Goal: Task Accomplishment & Management: Use online tool/utility

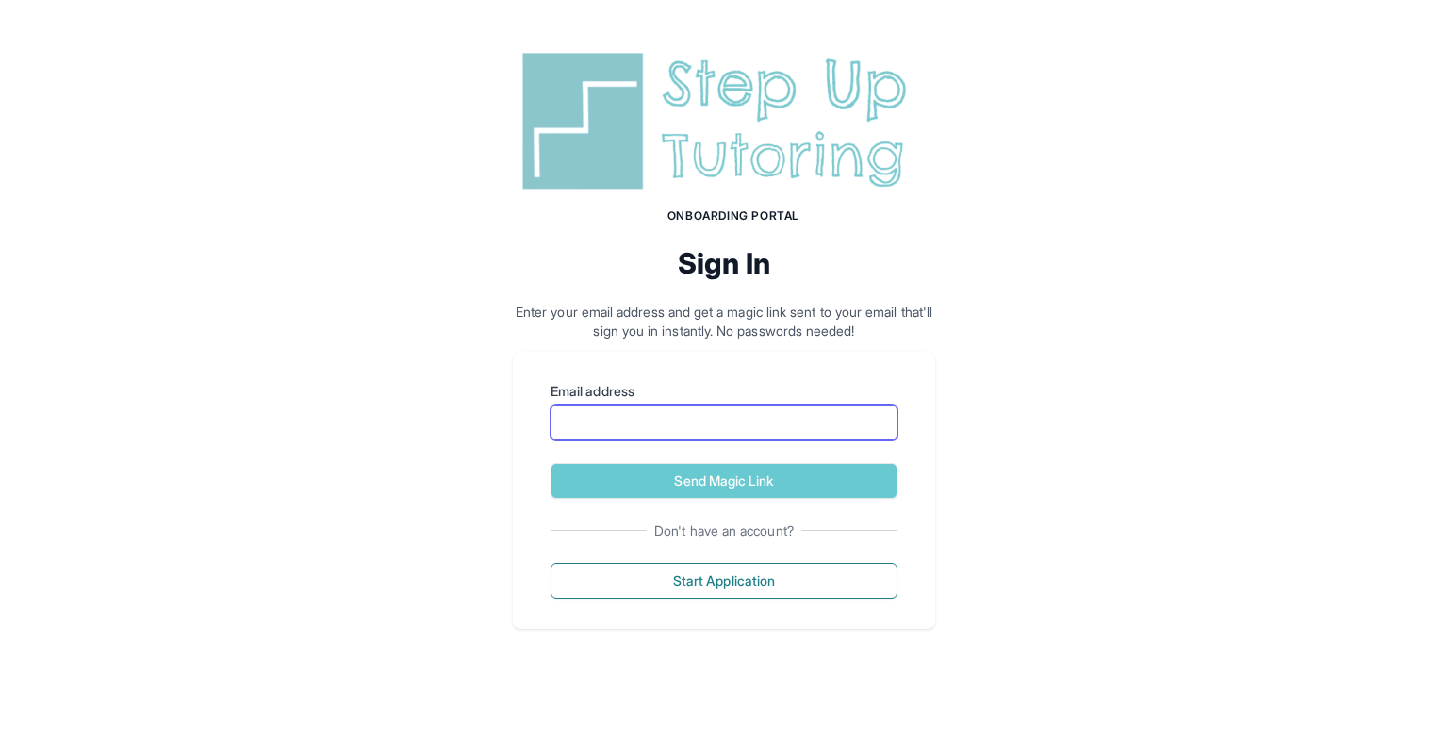
click at [619, 404] on input "Email address" at bounding box center [723, 422] width 347 height 36
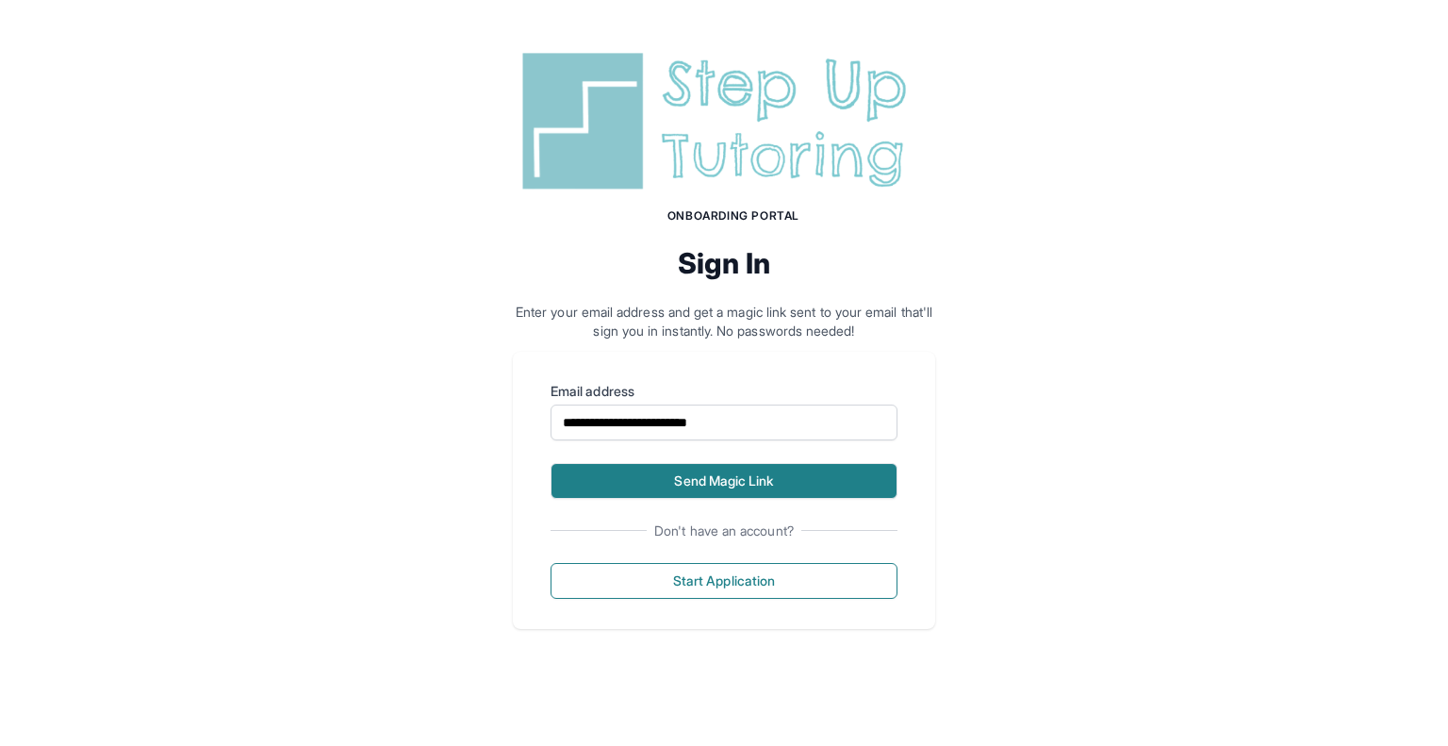
click at [834, 490] on button "Send Magic Link" at bounding box center [723, 481] width 347 height 36
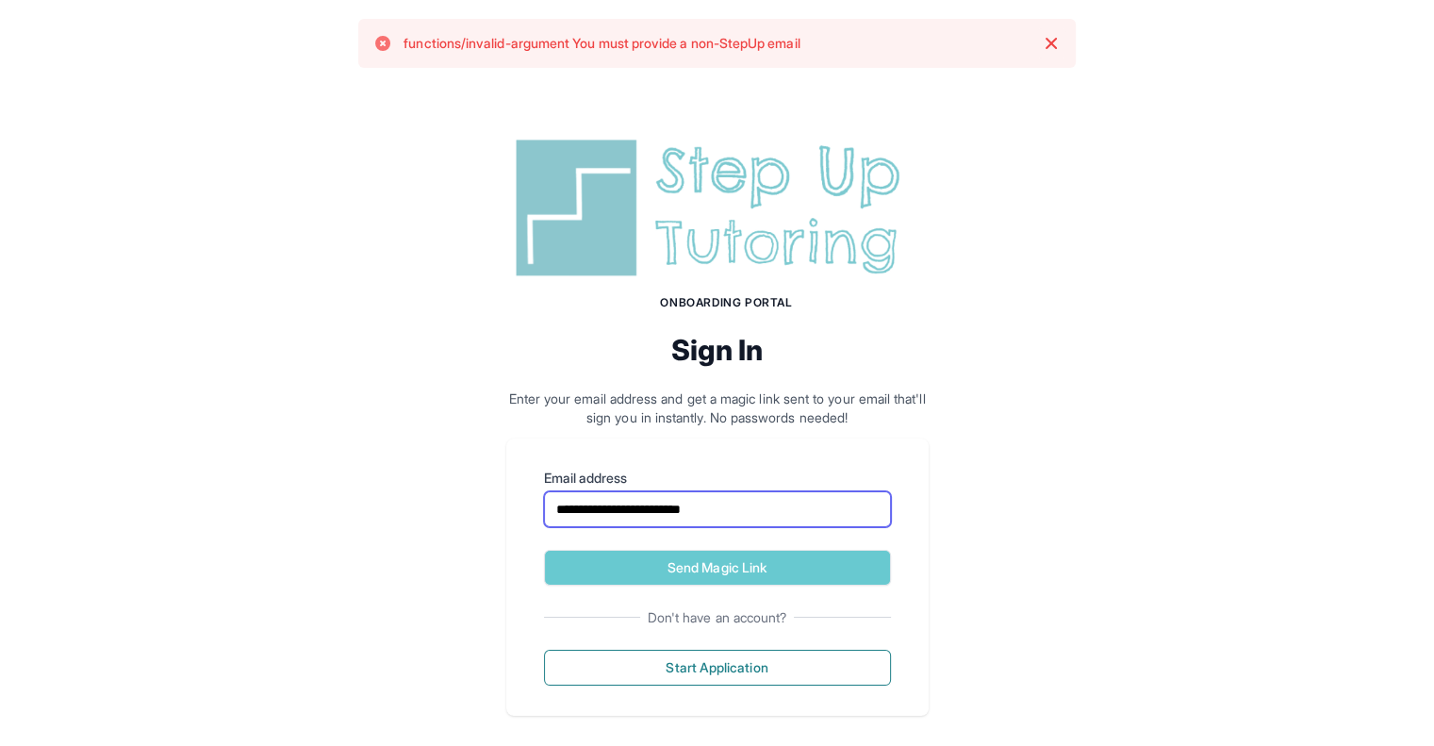
click at [682, 516] on input "**********" at bounding box center [717, 509] width 347 height 36
type input "**********"
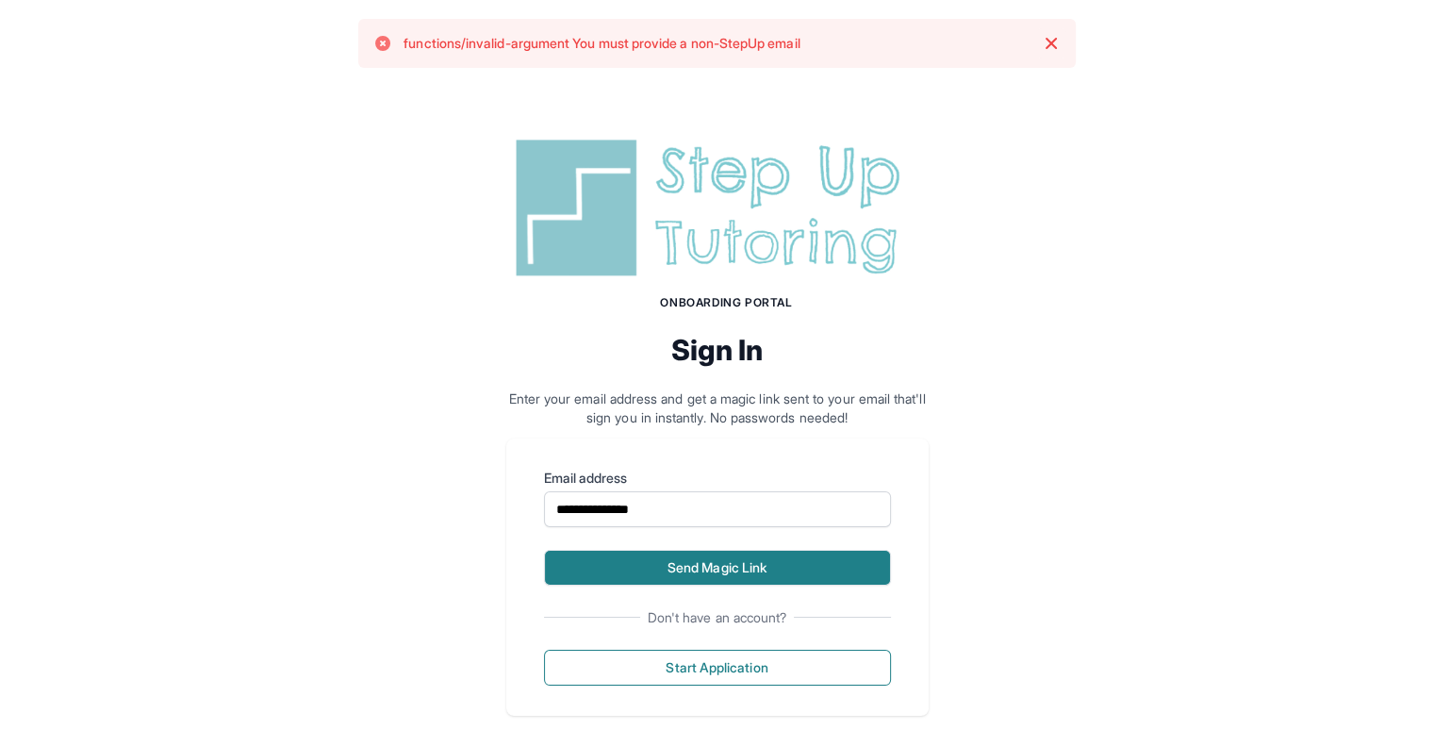
click at [678, 557] on button "Send Magic Link" at bounding box center [717, 567] width 347 height 36
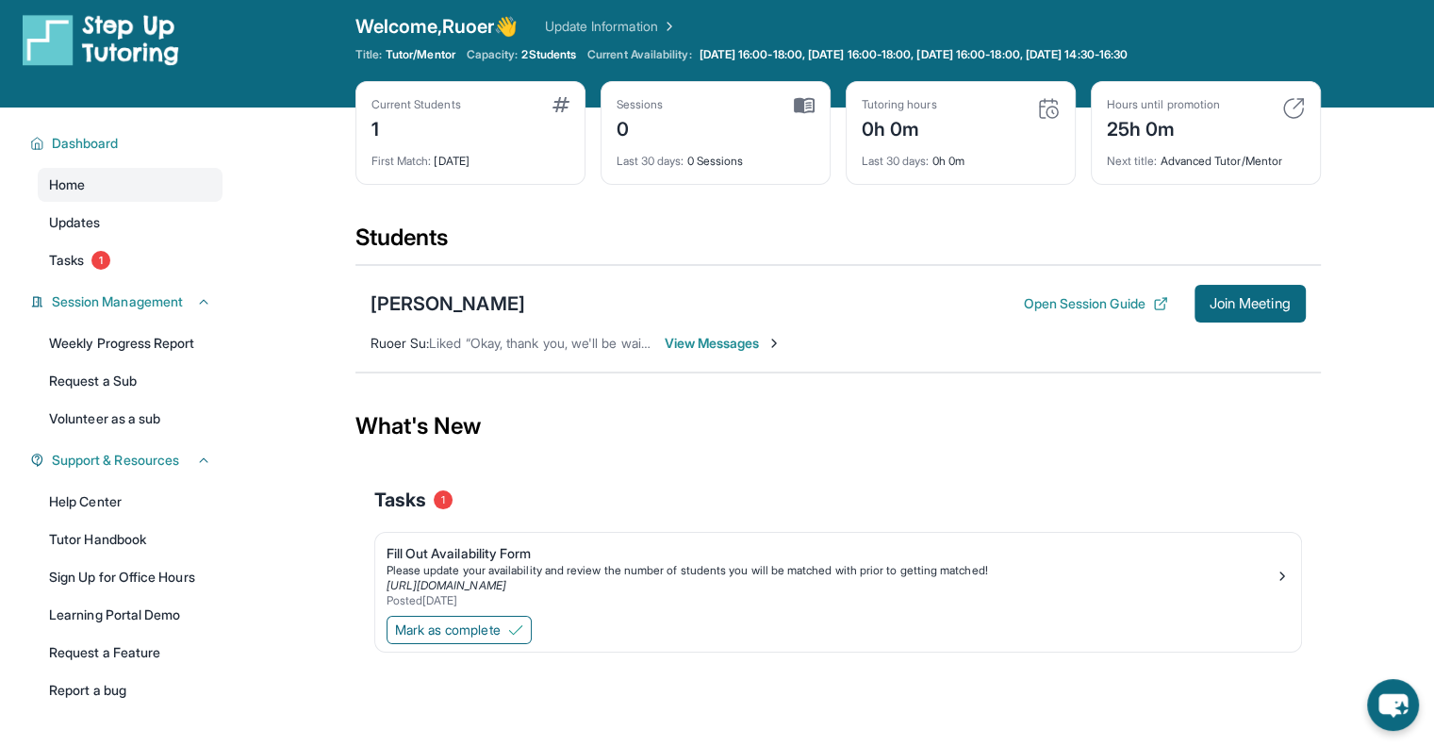
scroll to position [11, 0]
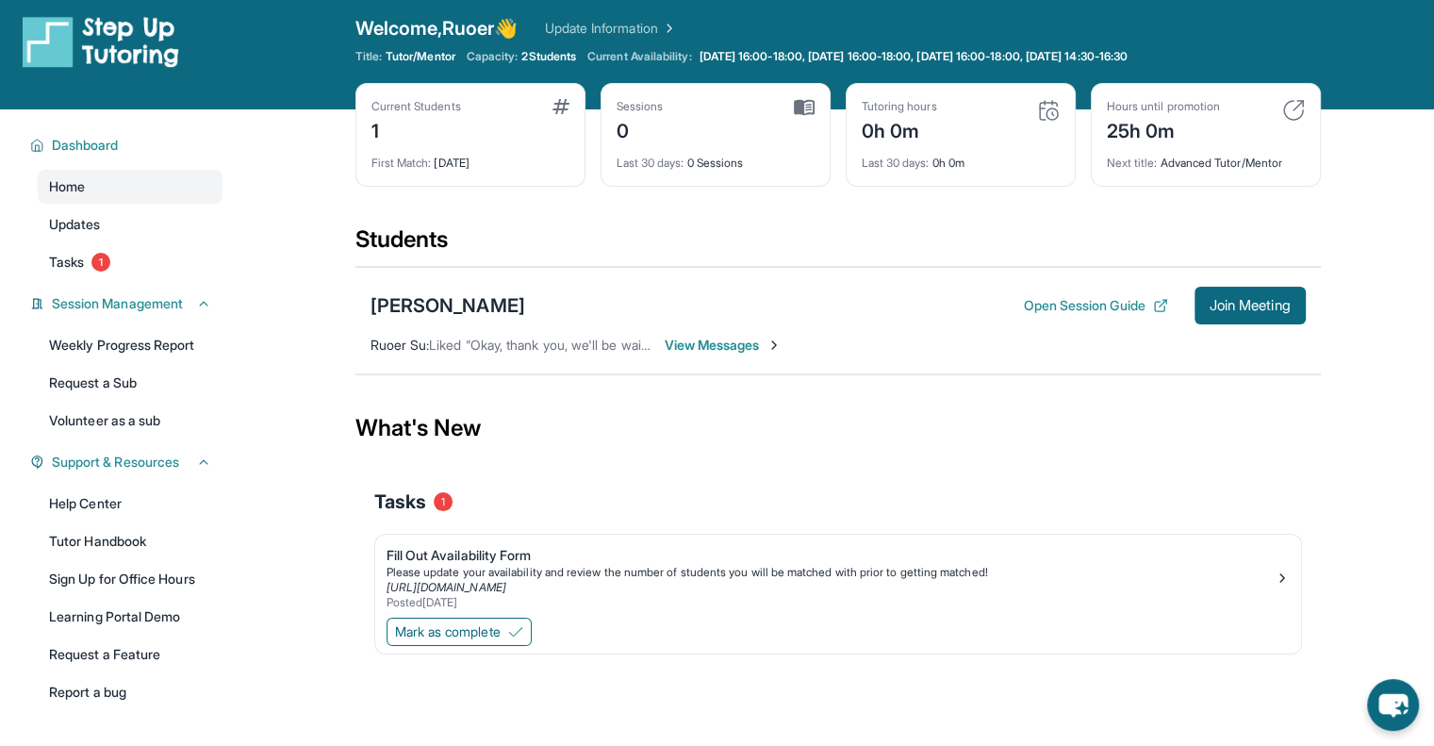
click at [675, 340] on span "View Messages" at bounding box center [723, 345] width 118 height 19
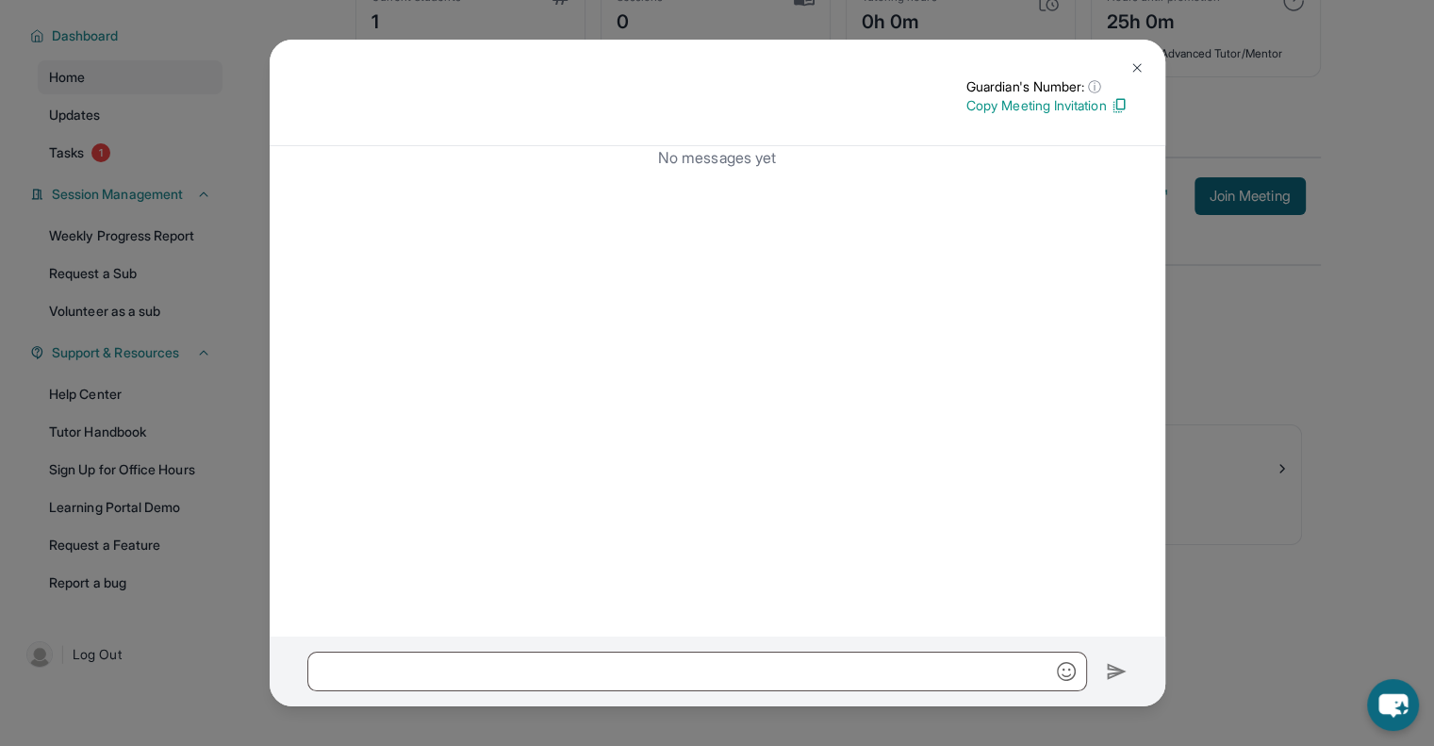
scroll to position [0, 0]
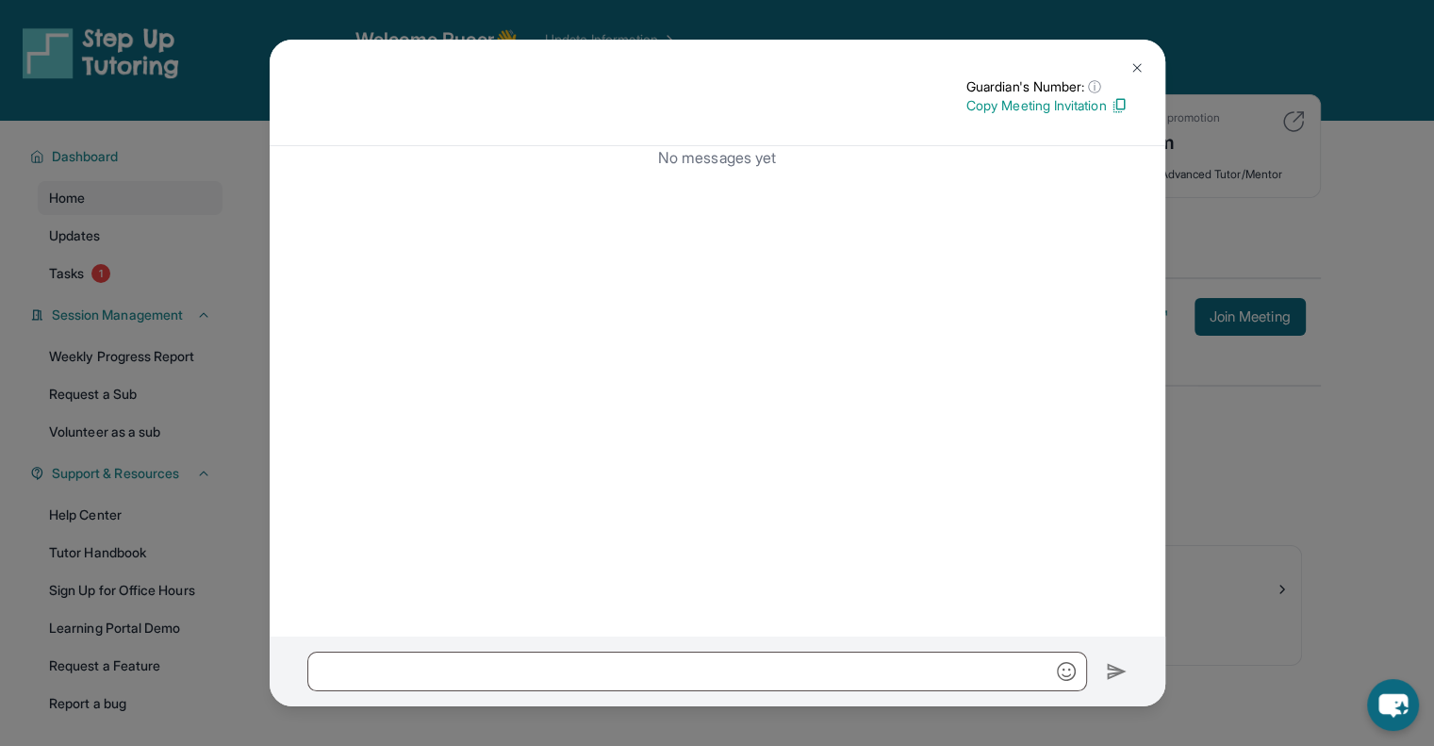
click at [1369, 275] on div "Guardian's Number: ⓘ This isn't the guardian's real number — it's a private for…" at bounding box center [717, 373] width 1434 height 746
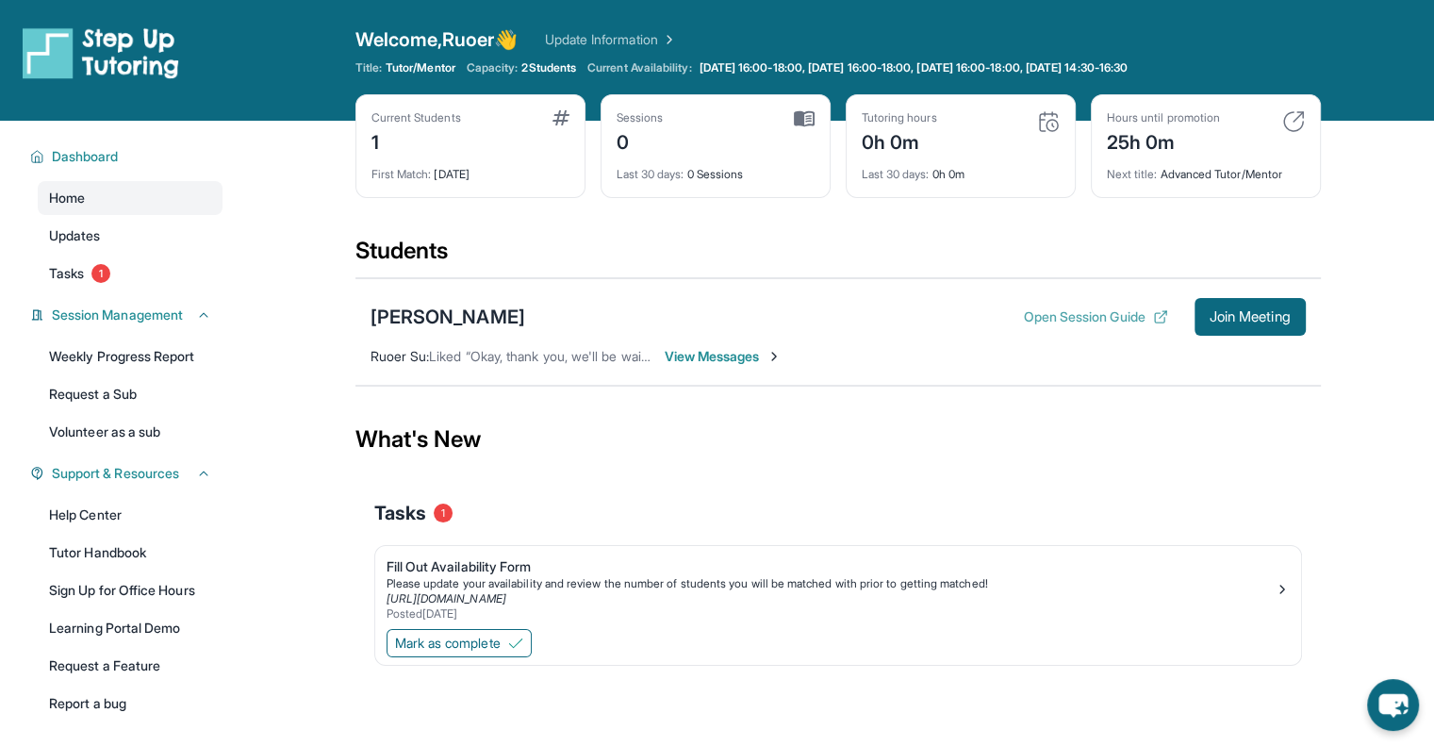
click at [1072, 307] on button "Open Session Guide" at bounding box center [1095, 316] width 144 height 19
click at [475, 630] on button "Mark as complete" at bounding box center [458, 643] width 145 height 28
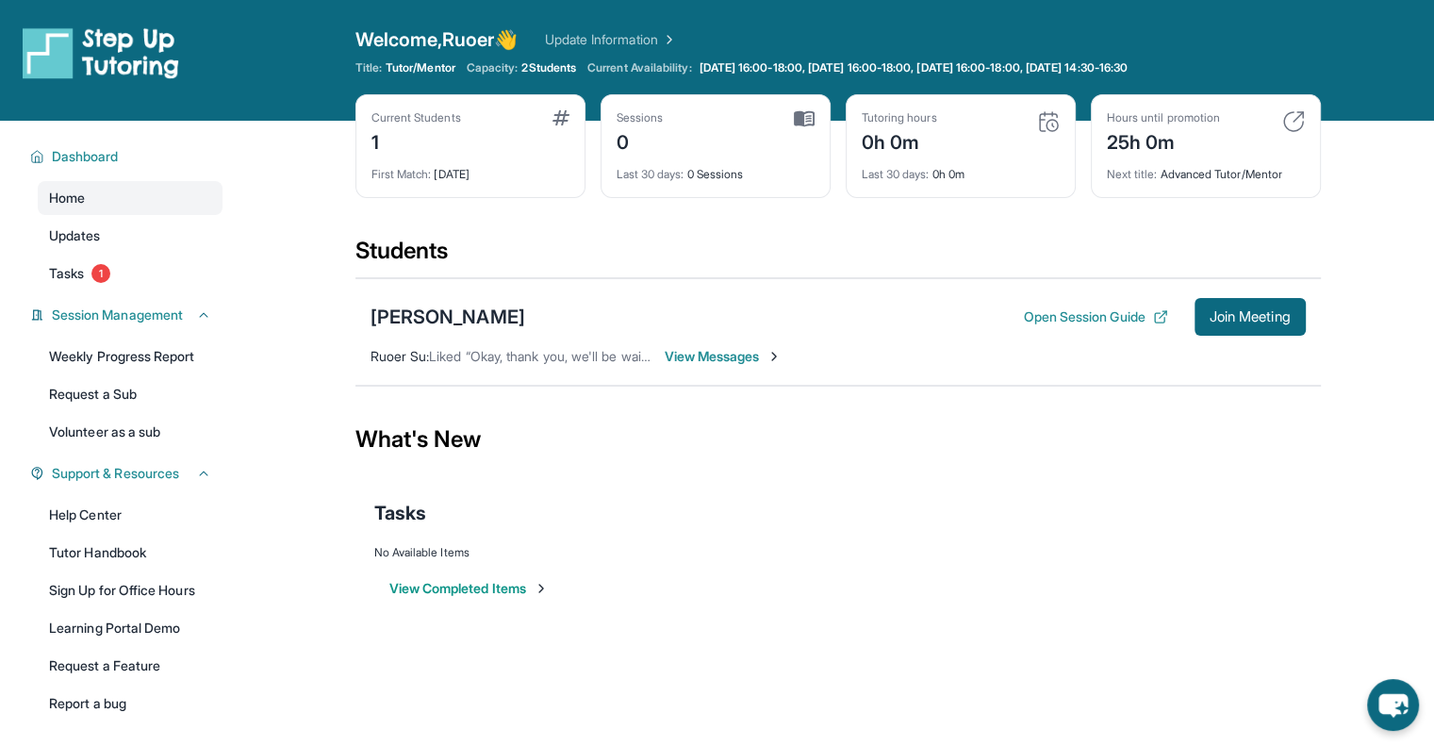
click at [422, 590] on button "View Completed Items" at bounding box center [468, 588] width 159 height 19
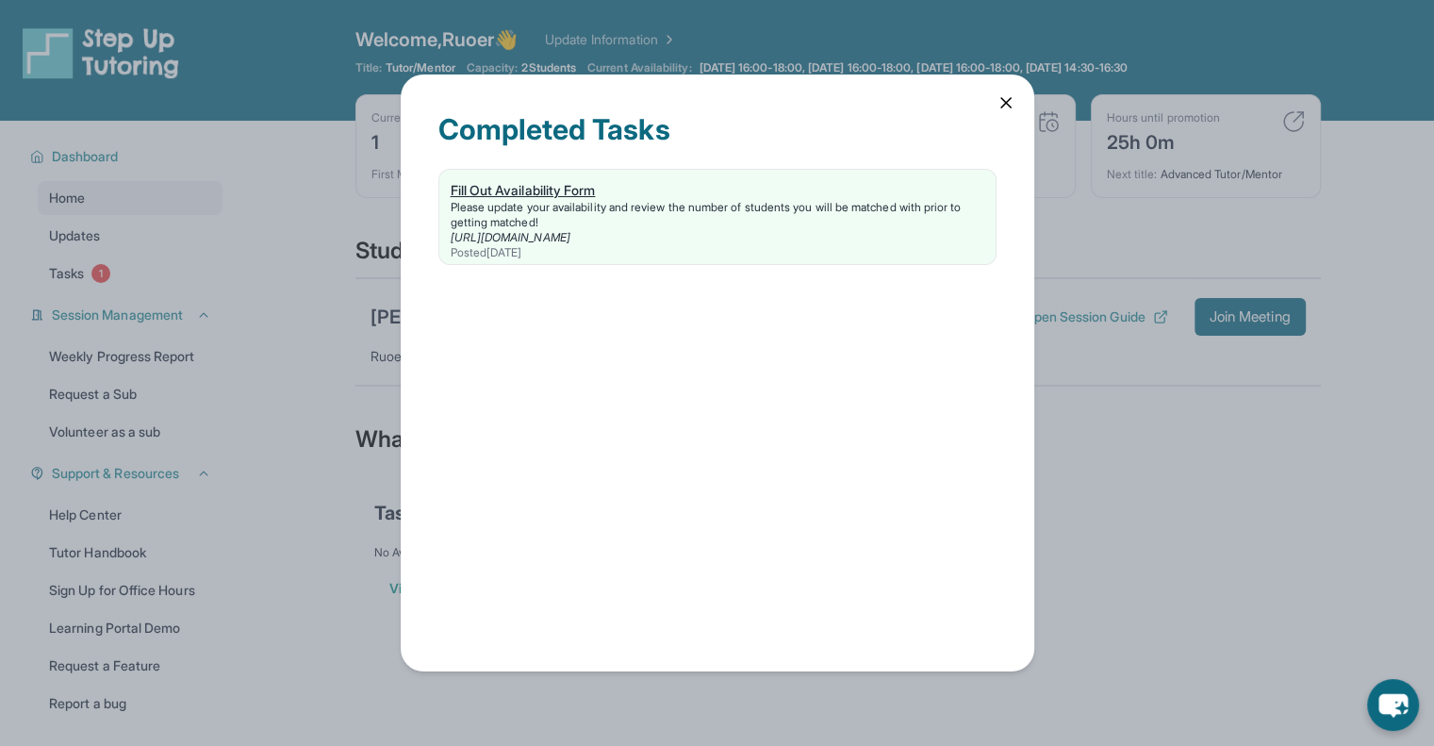
click at [561, 206] on div "Please update your availability and review the number of students you will be m…" at bounding box center [717, 215] width 533 height 30
click at [1002, 101] on icon at bounding box center [1005, 102] width 19 height 19
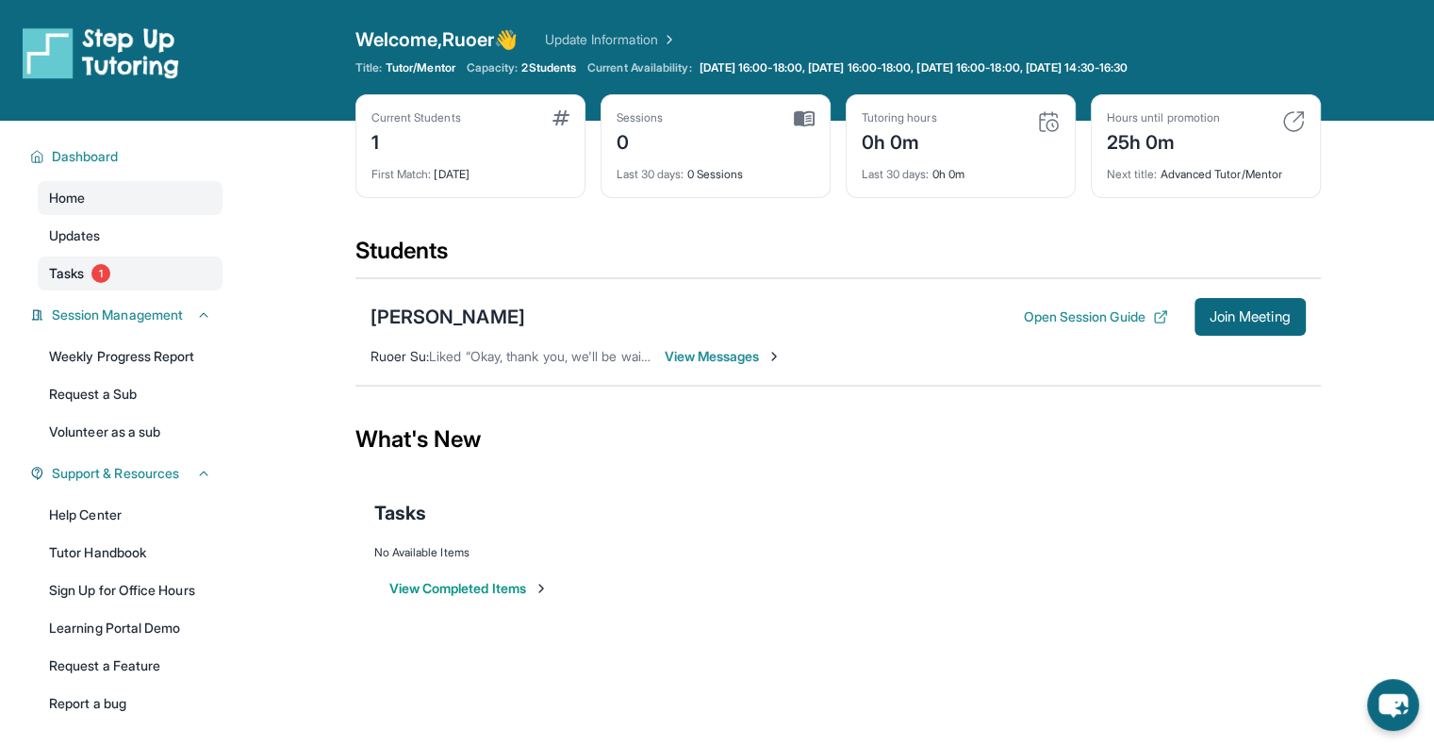
click at [166, 274] on link "Tasks 1" at bounding box center [130, 273] width 185 height 34
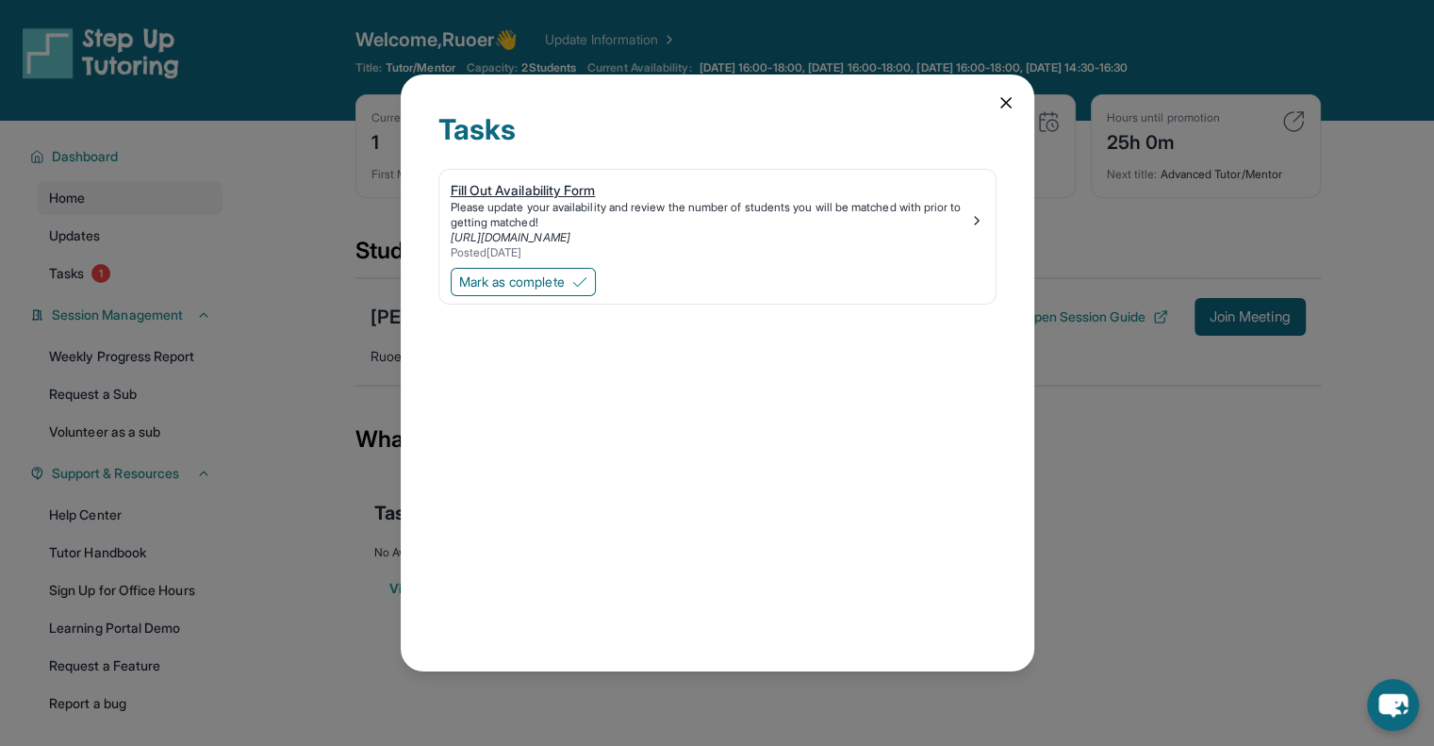
click at [471, 201] on div "Please update your availability and review the number of students you will be m…" at bounding box center [710, 215] width 518 height 30
click at [575, 286] on button "Mark as complete" at bounding box center [523, 282] width 145 height 28
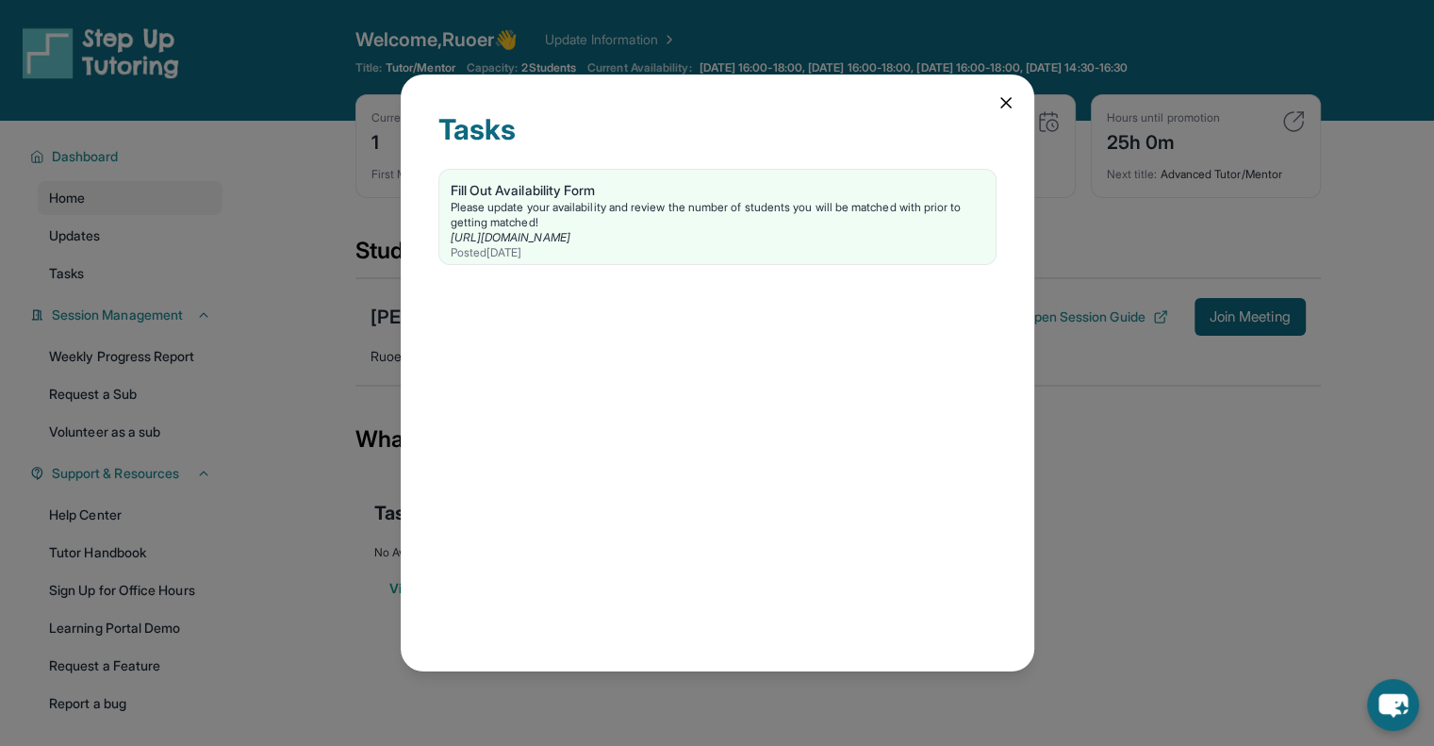
click at [1007, 108] on icon at bounding box center [1005, 102] width 19 height 19
